Goal: Information Seeking & Learning: Learn about a topic

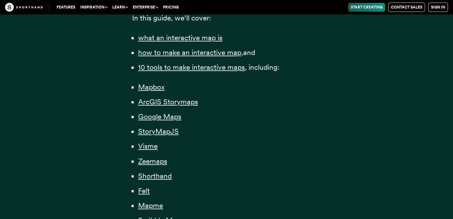
scroll to position [429, 0]
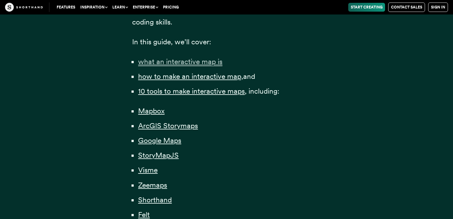
click at [159, 59] on span "what an interactive map is" at bounding box center [180, 61] width 84 height 9
click at [154, 110] on span "Mapbox" at bounding box center [151, 111] width 26 height 9
click at [166, 127] on span "ArcGIS Storymaps" at bounding box center [168, 126] width 60 height 9
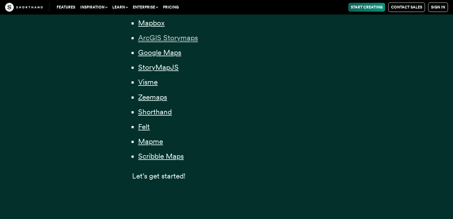
scroll to position [518, 0]
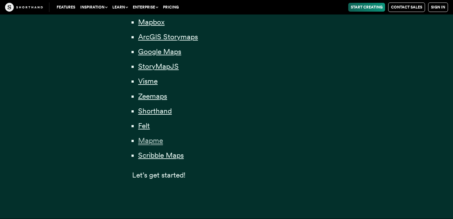
click at [148, 141] on span "Mapme" at bounding box center [150, 140] width 25 height 9
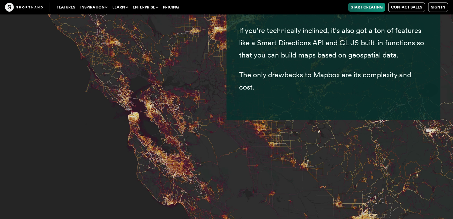
scroll to position [2732, 0]
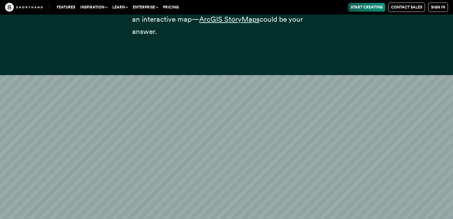
scroll to position [3666, 0]
